Goal: Information Seeking & Learning: Learn about a topic

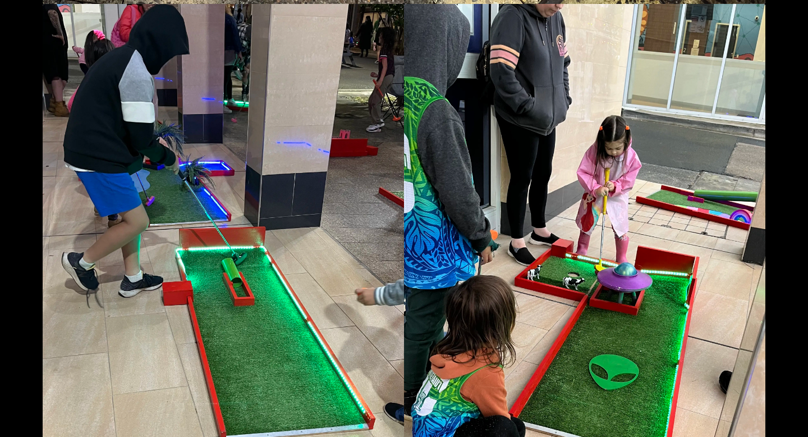
scroll to position [1290, 0]
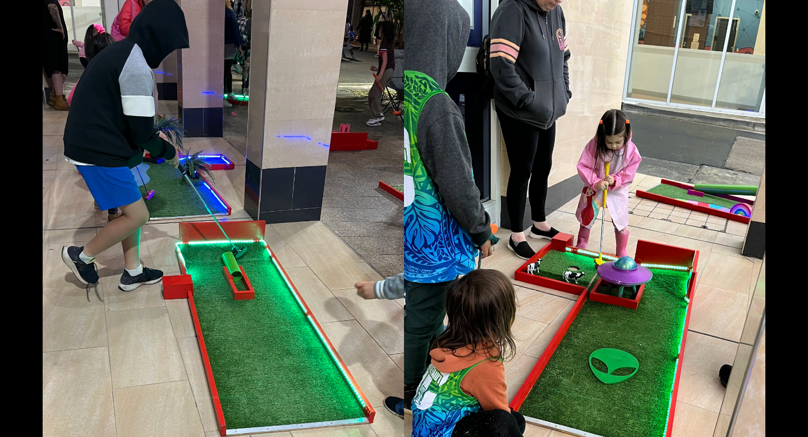
click at [549, 207] on img at bounding box center [584, 319] width 361 height 643
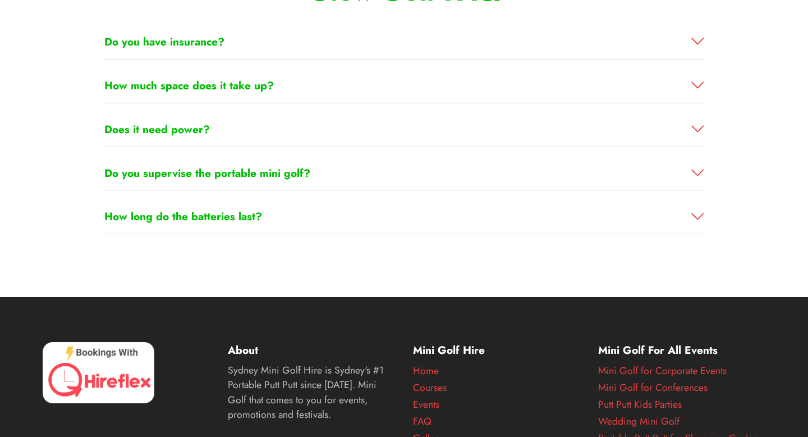
scroll to position [3087, 0]
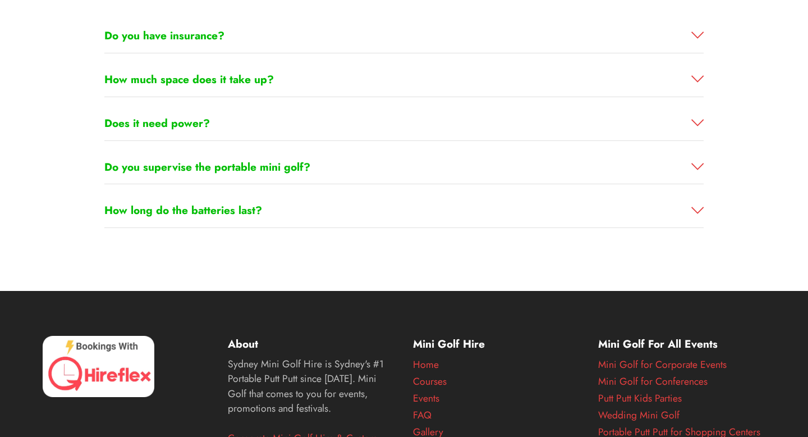
click at [480, 86] on link "How much space does it take up?" at bounding box center [403, 79] width 599 height 16
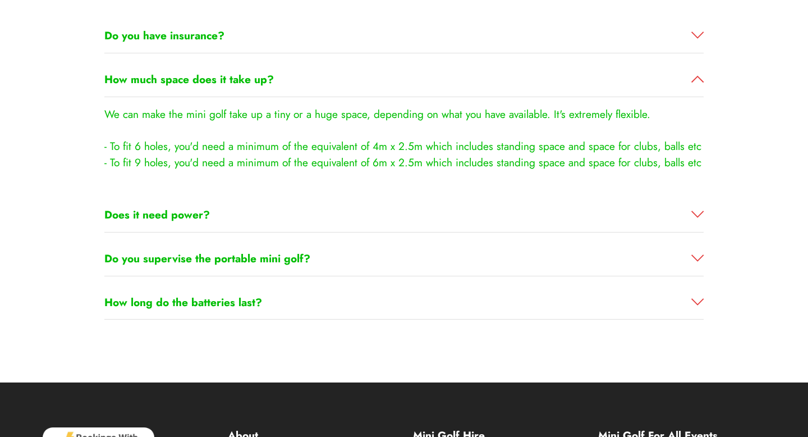
click at [475, 55] on div "Do you have insurance? Yes, we have $20 million public liability insurance and …" at bounding box center [403, 169] width 599 height 301
click at [476, 47] on div "Do you have insurance?" at bounding box center [403, 36] width 599 height 35
click at [480, 34] on link "Do you have insurance?" at bounding box center [403, 35] width 599 height 16
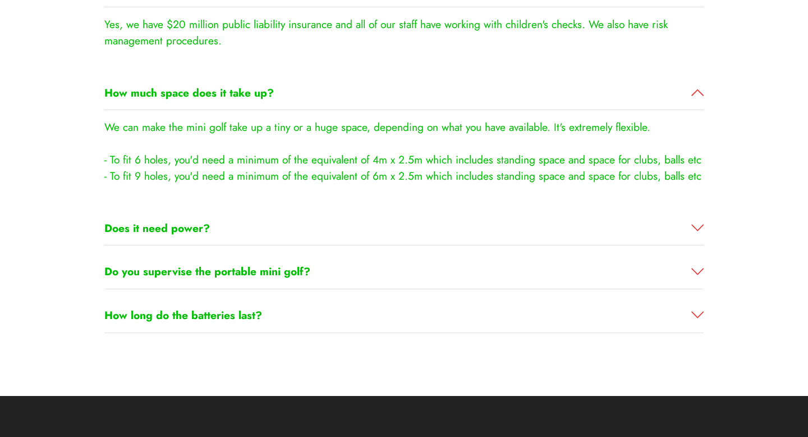
scroll to position [3152, 0]
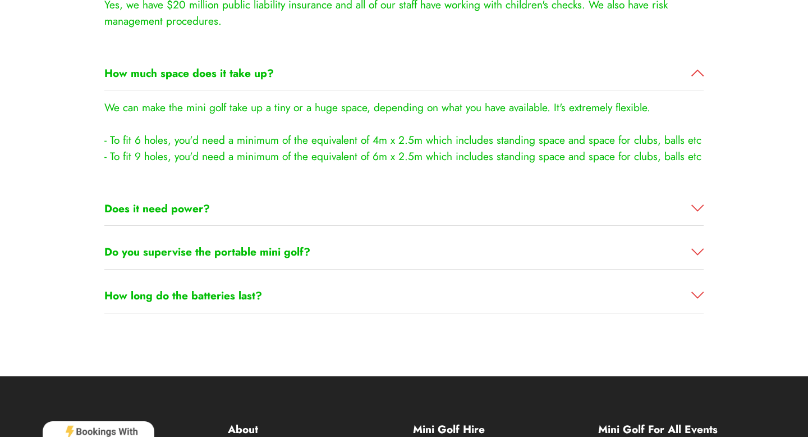
click at [460, 200] on link "Does it need power?" at bounding box center [403, 208] width 599 height 16
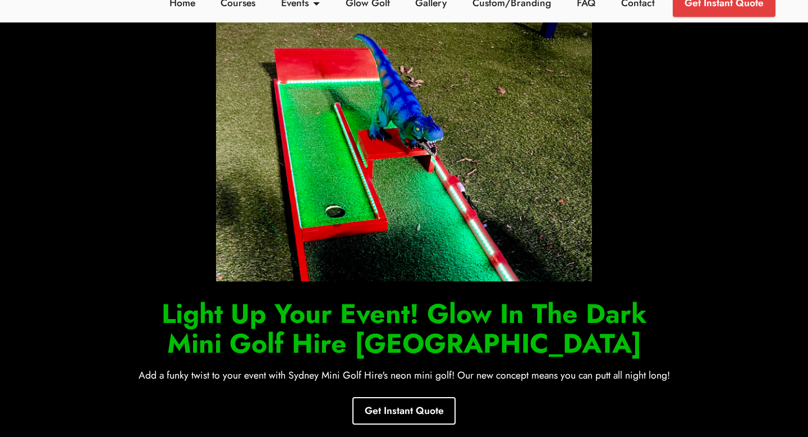
scroll to position [0, 0]
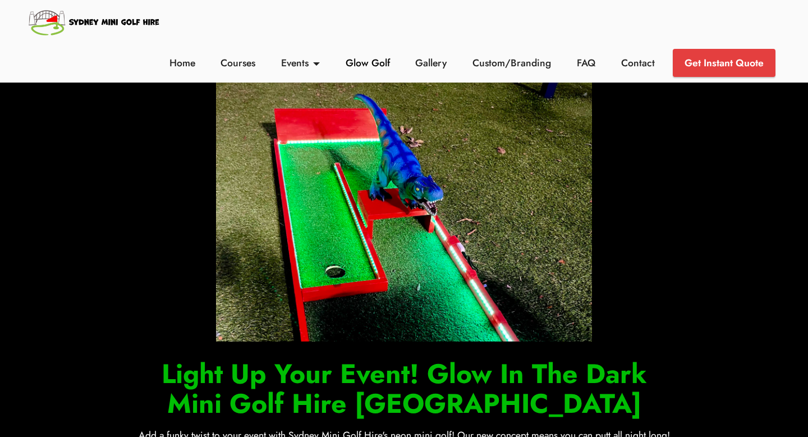
click at [374, 68] on link "Glow Golf" at bounding box center [367, 63] width 51 height 15
click at [258, 62] on link "Courses" at bounding box center [238, 63] width 41 height 15
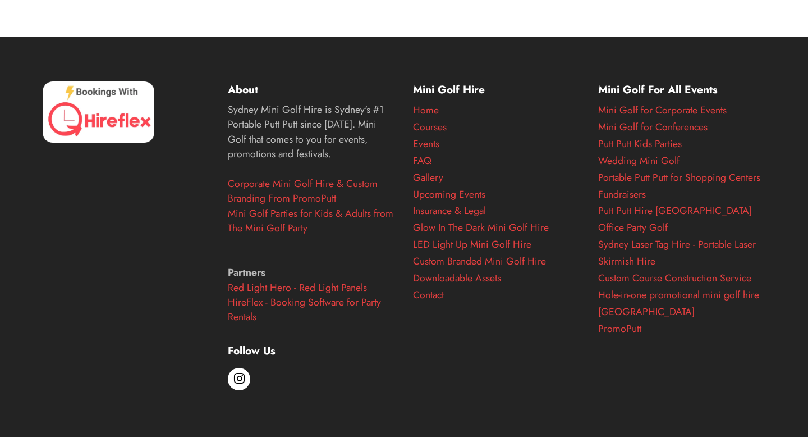
scroll to position [4264, 0]
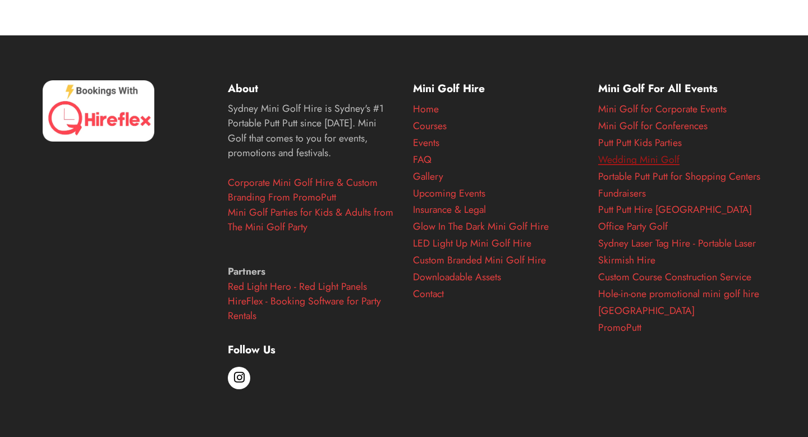
click at [647, 161] on link "Wedding Mini Golf" at bounding box center [638, 159] width 81 height 15
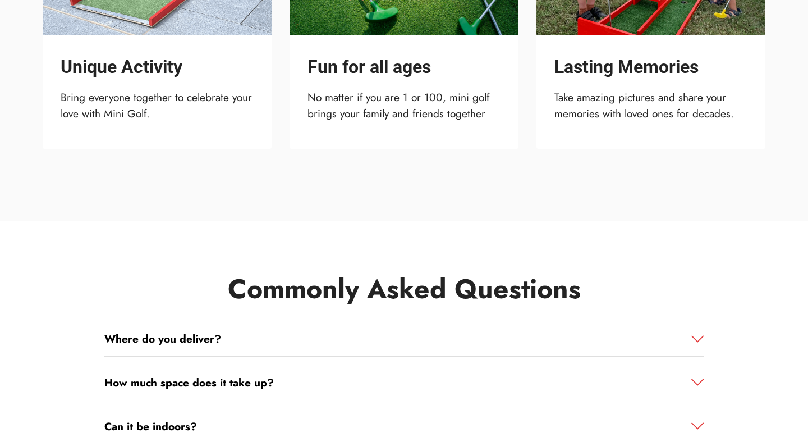
scroll to position [1262, 0]
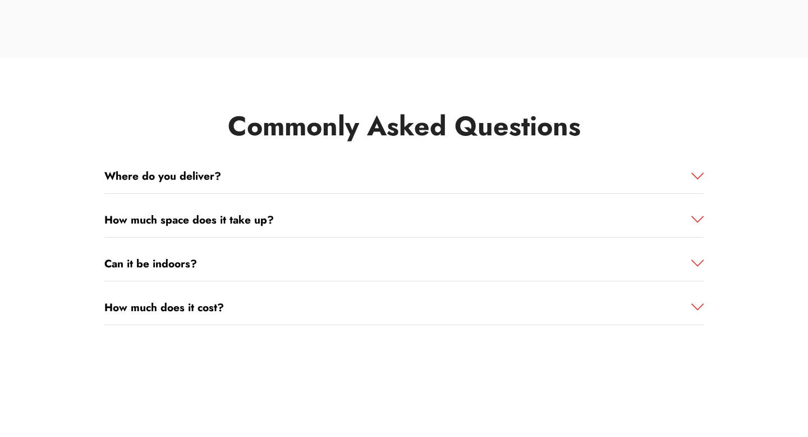
click at [419, 167] on div "Where do you deliver?" at bounding box center [403, 176] width 599 height 35
click at [419, 169] on link "Where do you deliver?" at bounding box center [403, 176] width 599 height 16
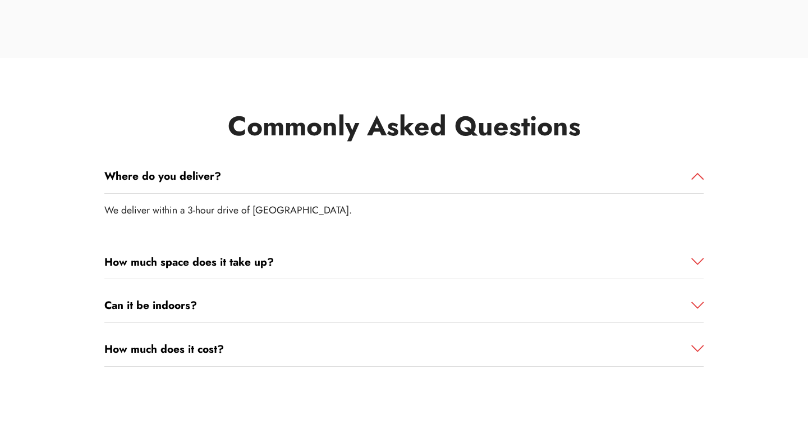
click at [419, 169] on link "Where do you deliver?" at bounding box center [403, 176] width 599 height 16
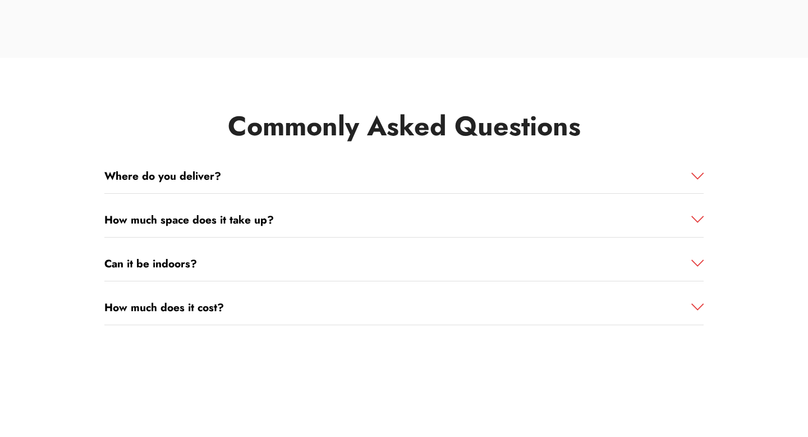
click at [402, 212] on link "How much space does it take up?" at bounding box center [403, 220] width 599 height 16
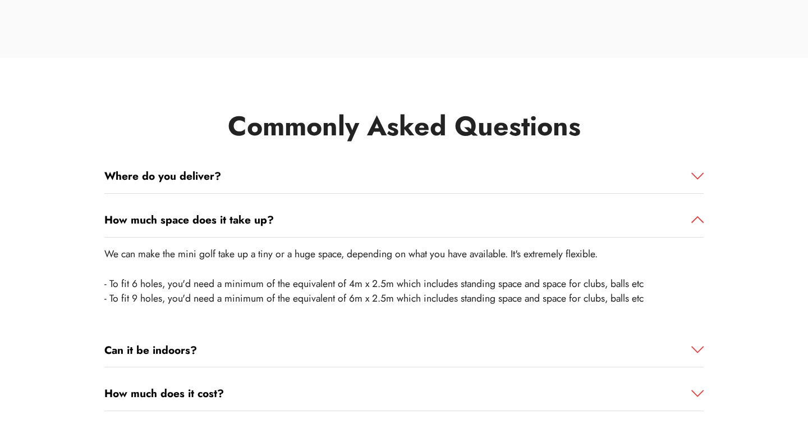
click at [400, 216] on link "How much space does it take up?" at bounding box center [403, 220] width 599 height 16
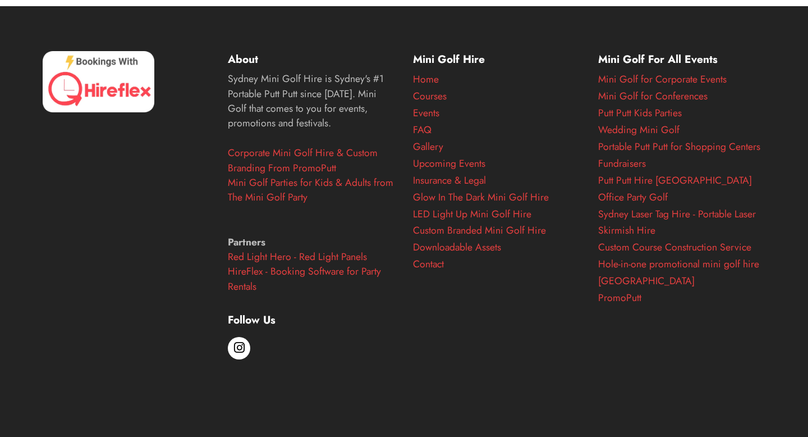
scroll to position [2419, 0]
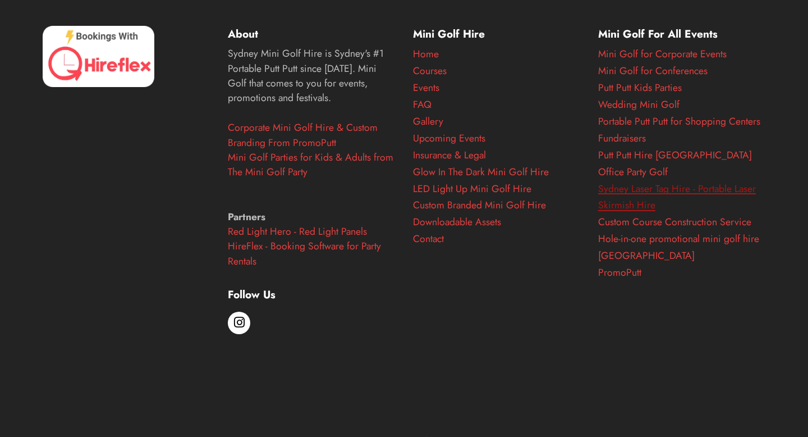
click at [638, 188] on link "Sydney Laser Tag Hire - Portable Laser Skirmish Hire" at bounding box center [677, 196] width 158 height 31
